Goal: Information Seeking & Learning: Learn about a topic

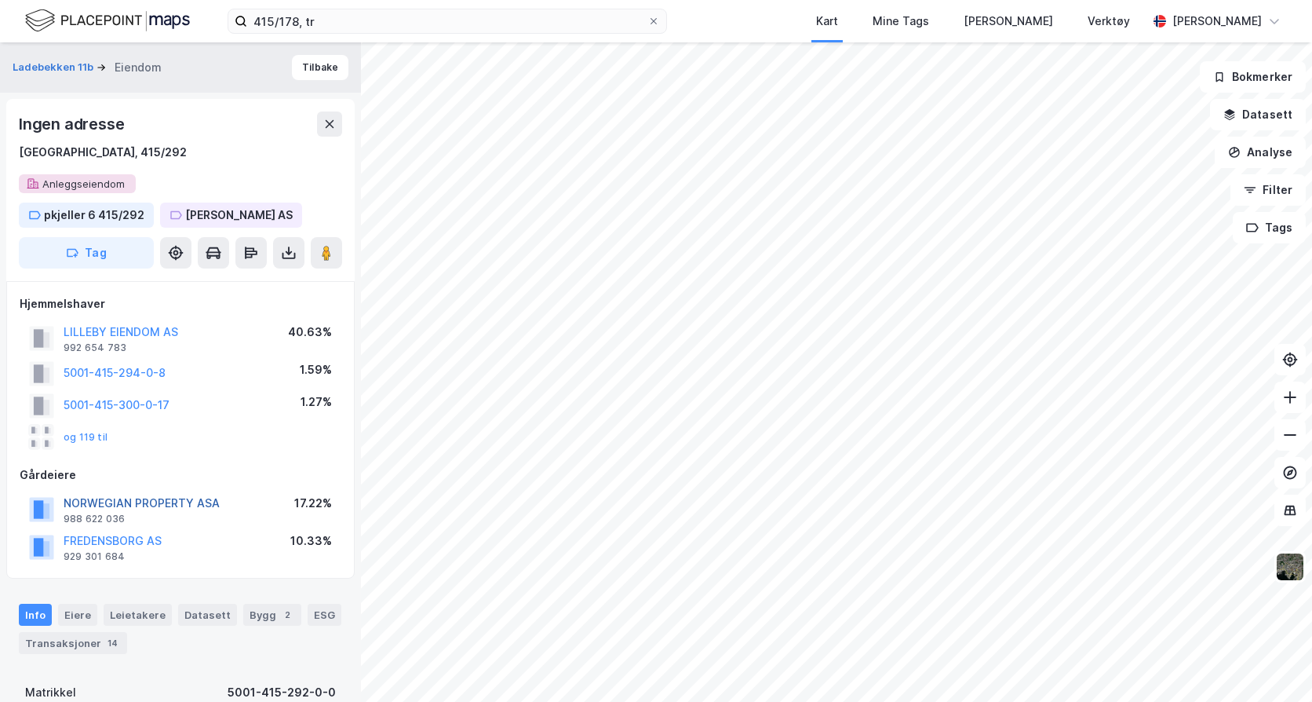
scroll to position [157, 0]
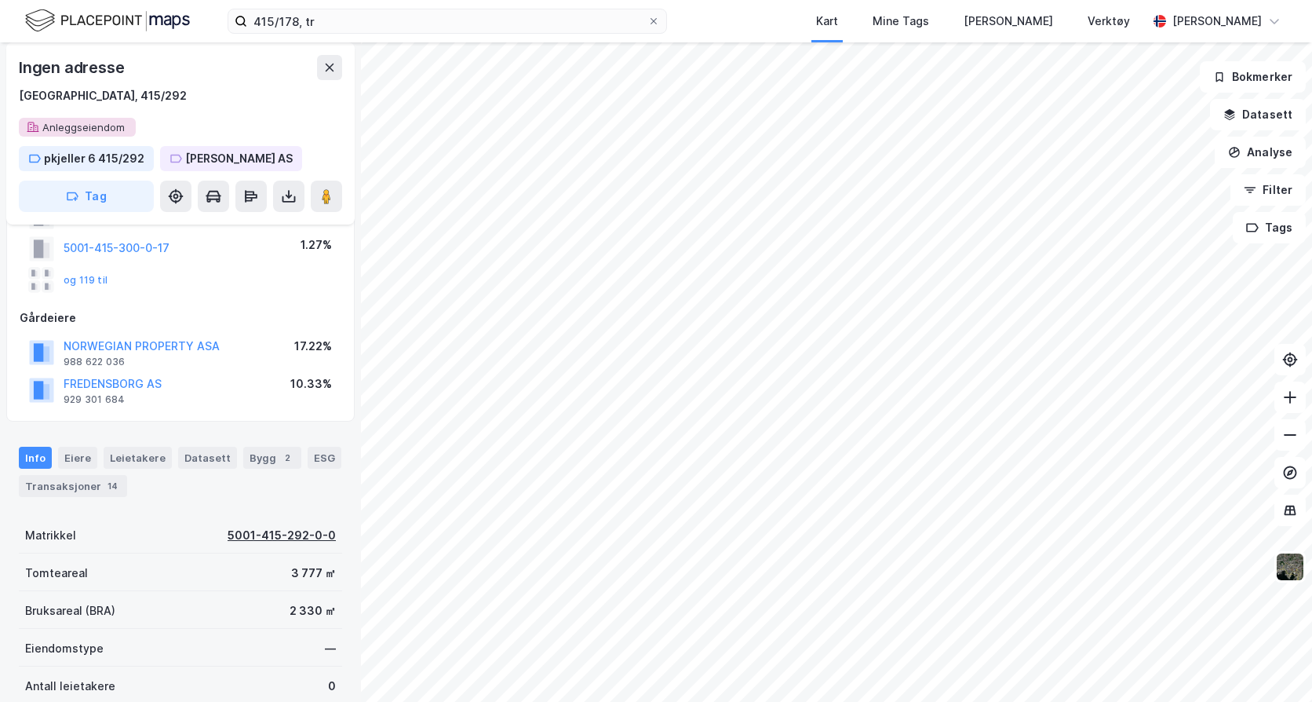
click at [258, 534] on div "5001-415-292-0-0" at bounding box center [282, 535] width 108 height 19
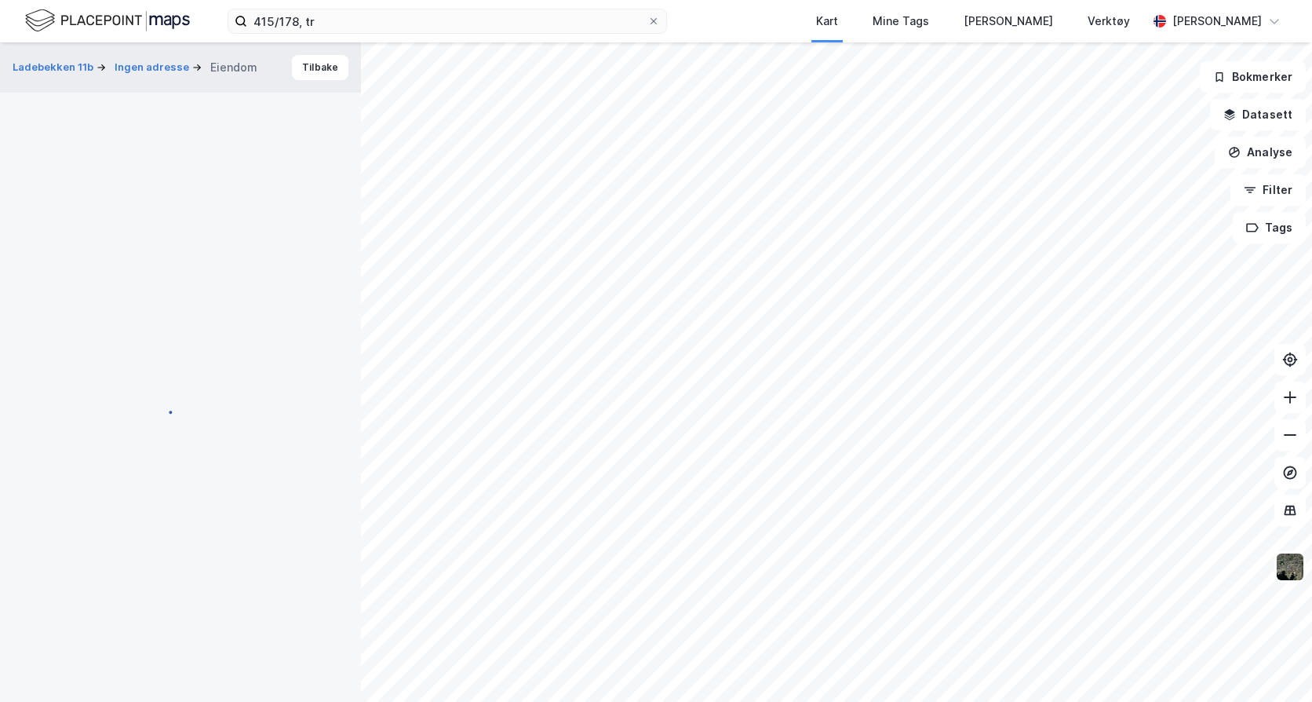
scroll to position [157, 0]
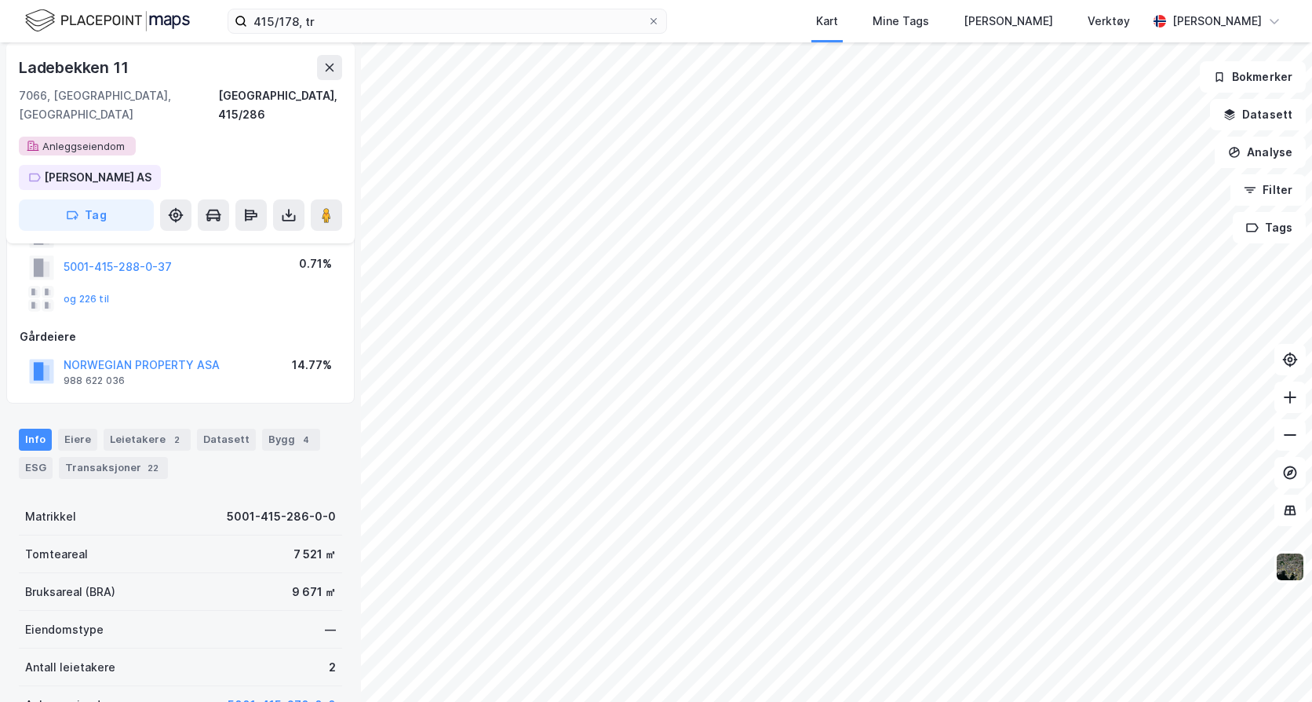
click at [146, 614] on div "Eiendomstype —" at bounding box center [180, 629] width 323 height 38
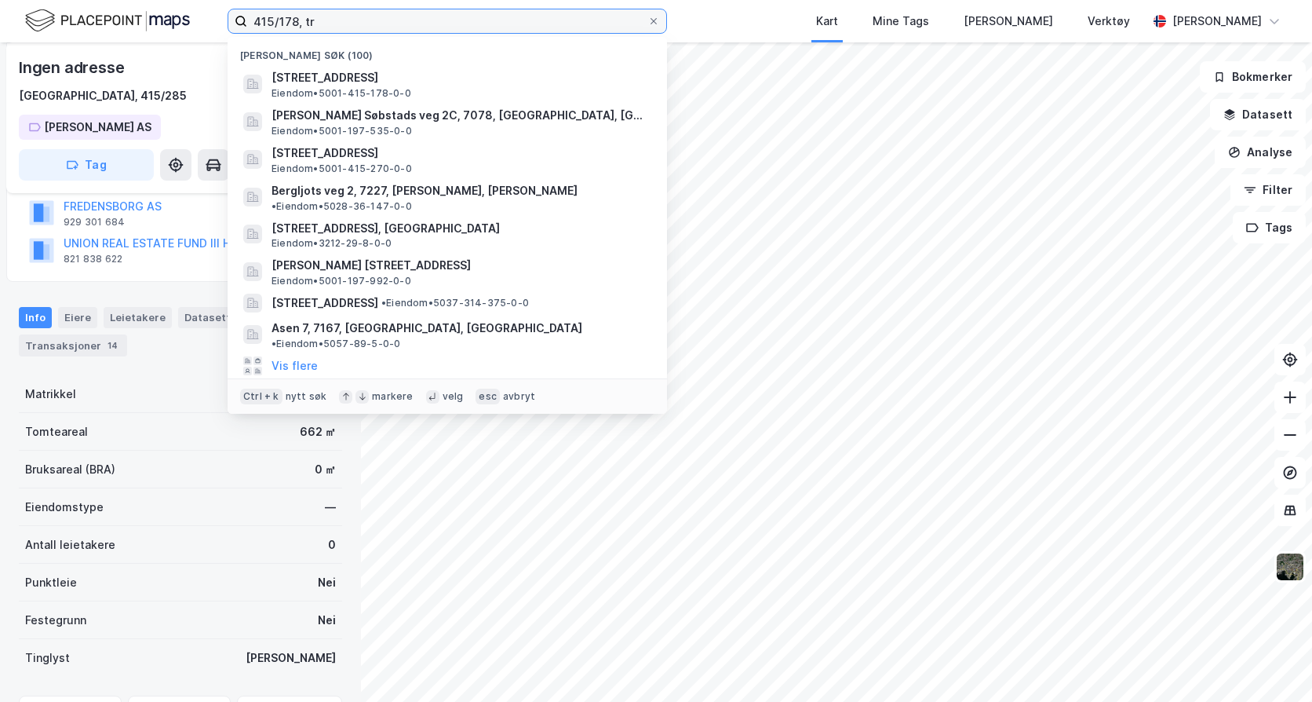
drag, startPoint x: 224, startPoint y: 15, endPoint x: 126, endPoint y: 15, distance: 98.9
click at [144, 15] on div "415/178, tr Nylige søk (100) [STREET_ADDRESS] Eiendom • 5001-415-178-0-0 [PERSO…" at bounding box center [656, 21] width 1312 height 42
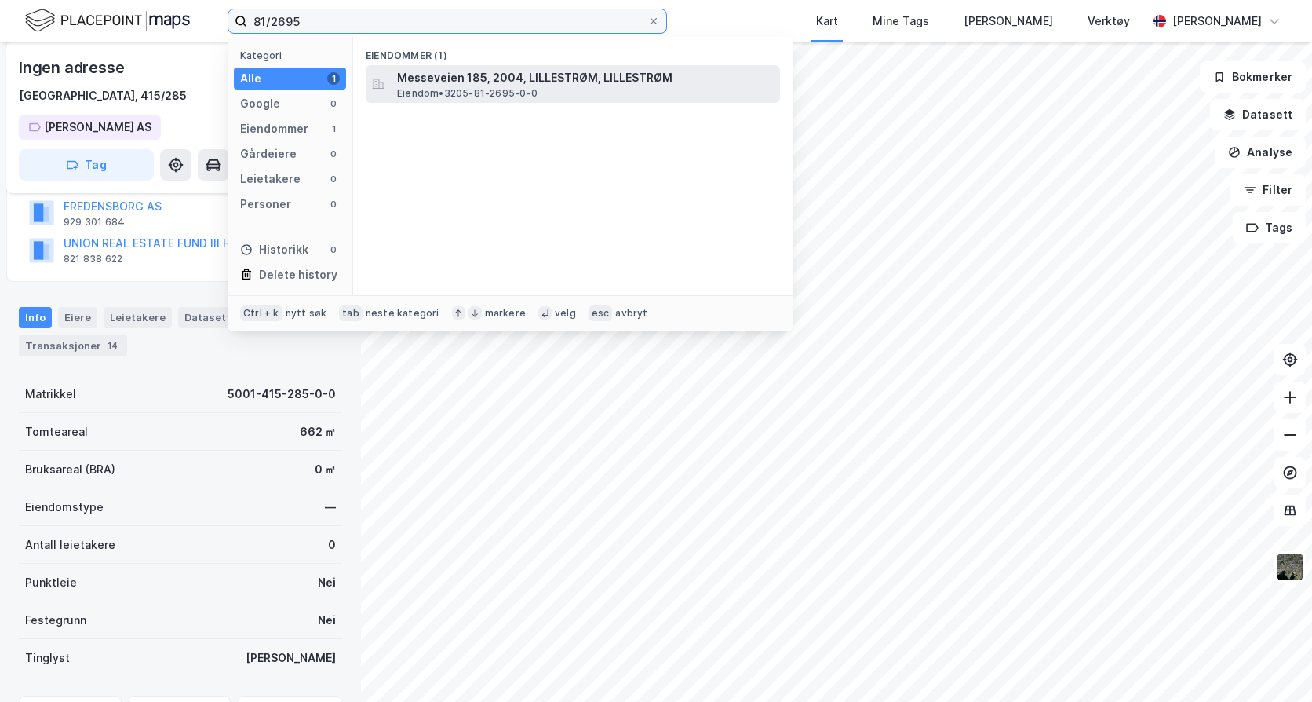
type input "81/2695"
click at [446, 85] on span "Messeveien 185, 2004, LILLESTRØM, LILLESTRØM" at bounding box center [585, 77] width 377 height 19
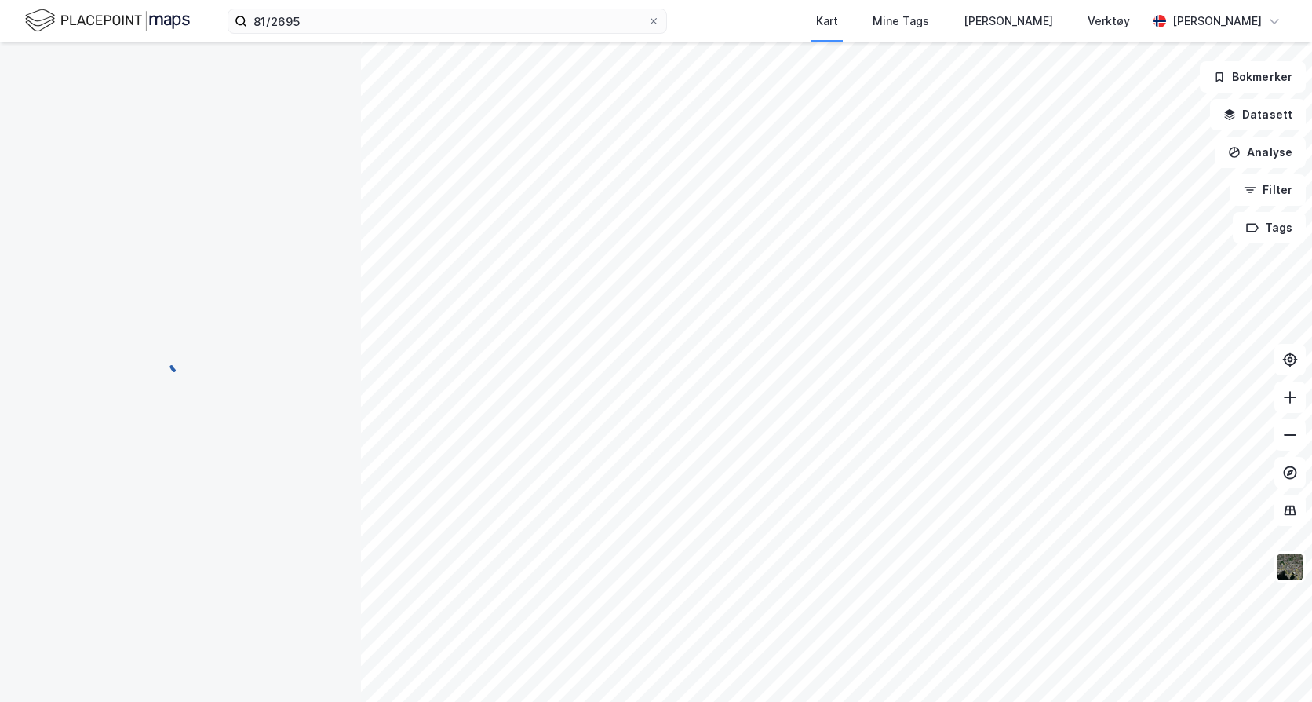
scroll to position [157, 0]
